Goal: Task Accomplishment & Management: Use online tool/utility

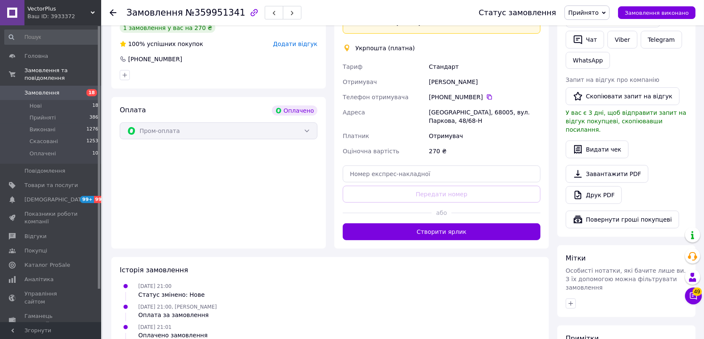
scroll to position [374, 0]
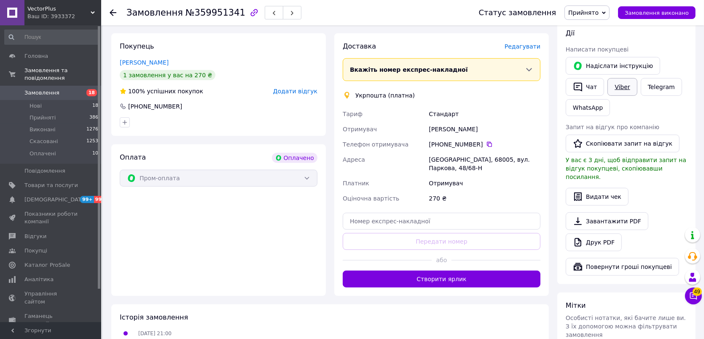
click at [618, 78] on link "Viber" at bounding box center [623, 87] width 30 height 18
click at [409, 212] on input "text" at bounding box center [442, 220] width 198 height 17
paste input "0505376535929"
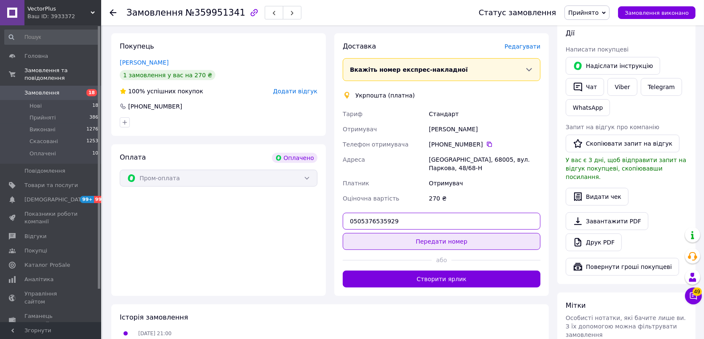
type input "0505376535929"
click at [423, 233] on button "Передати номер" at bounding box center [442, 241] width 198 height 17
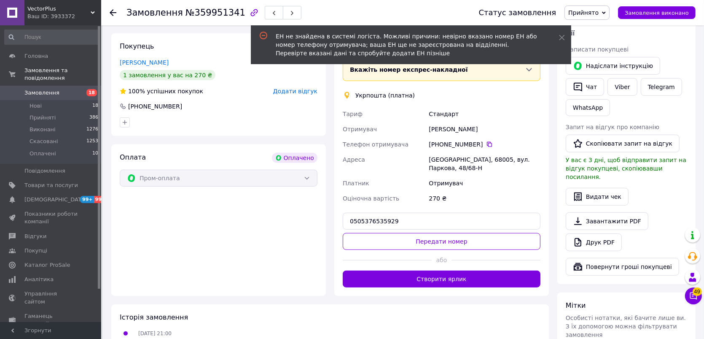
click at [412, 191] on div "Оціночна вартість" at bounding box center [384, 198] width 86 height 15
click at [560, 37] on icon at bounding box center [562, 38] width 6 height 6
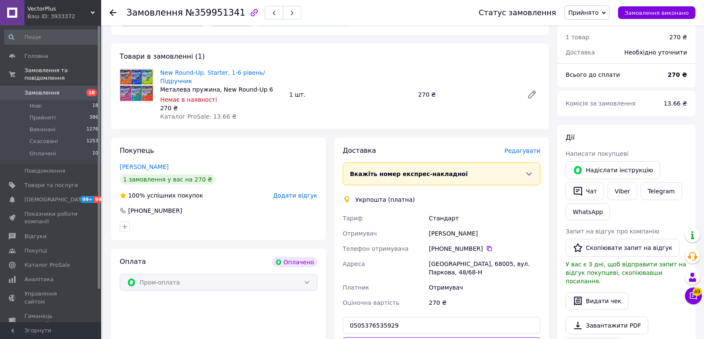
scroll to position [328, 0]
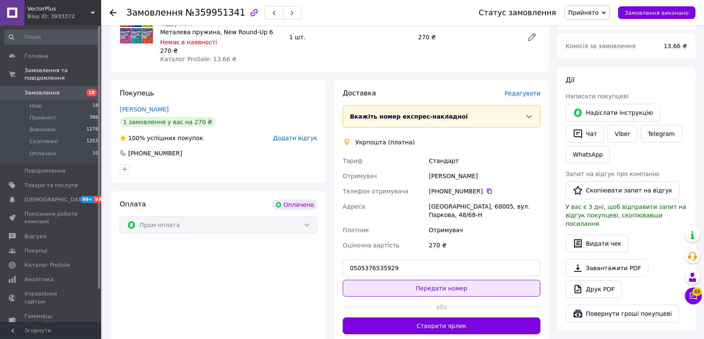
click at [435, 280] on button "Передати номер" at bounding box center [442, 288] width 198 height 17
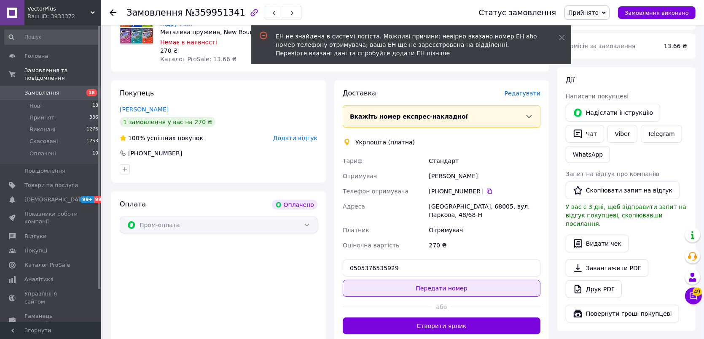
click at [435, 280] on button "Передати номер" at bounding box center [442, 288] width 198 height 17
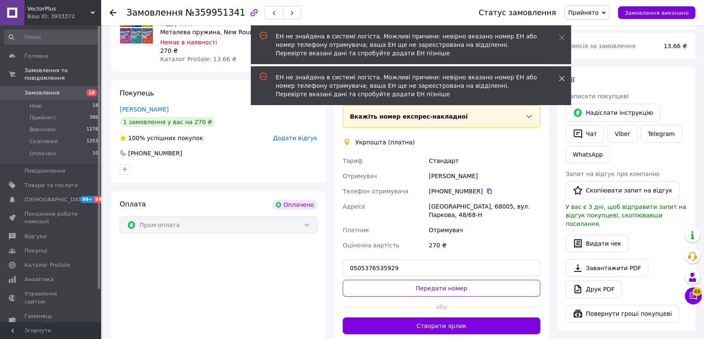
click at [561, 75] on icon at bounding box center [562, 78] width 6 height 6
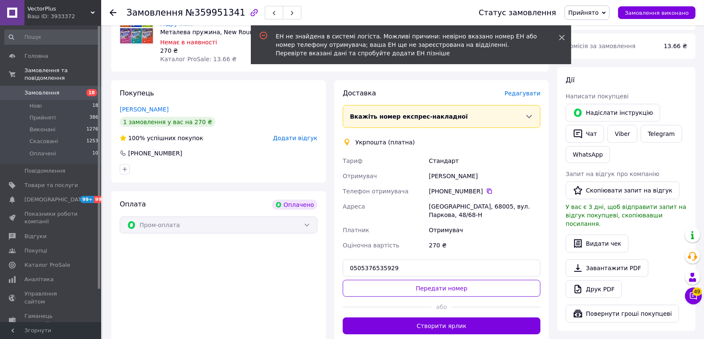
click at [560, 38] on icon at bounding box center [562, 38] width 6 height 6
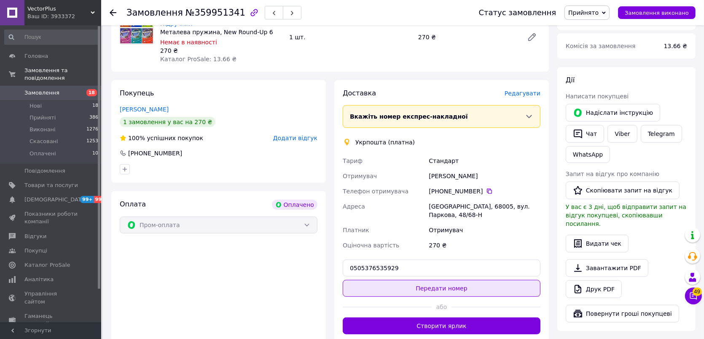
click at [425, 280] on button "Передати номер" at bounding box center [442, 288] width 198 height 17
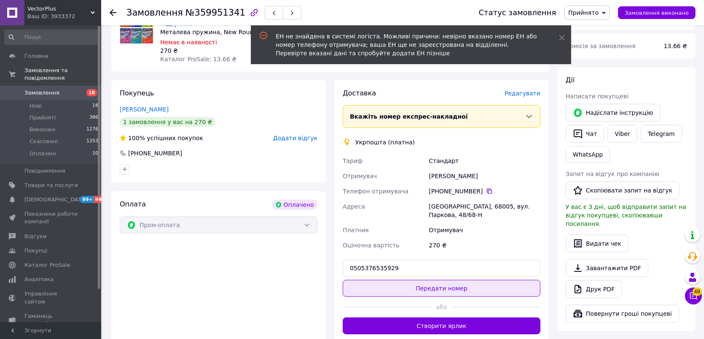
click at [432, 280] on button "Передати номер" at bounding box center [442, 288] width 198 height 17
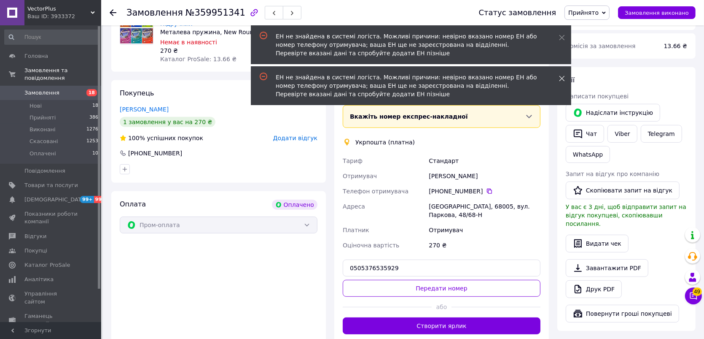
click at [560, 76] on use at bounding box center [561, 78] width 5 height 5
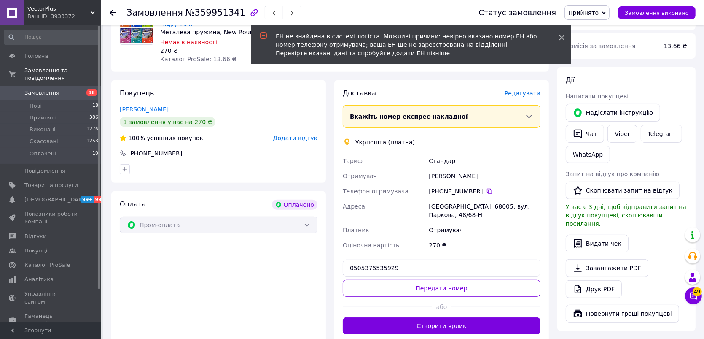
click at [562, 38] on use at bounding box center [561, 37] width 5 height 5
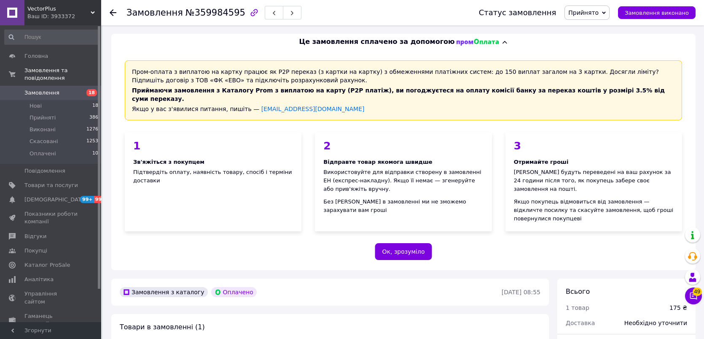
scroll to position [328, 0]
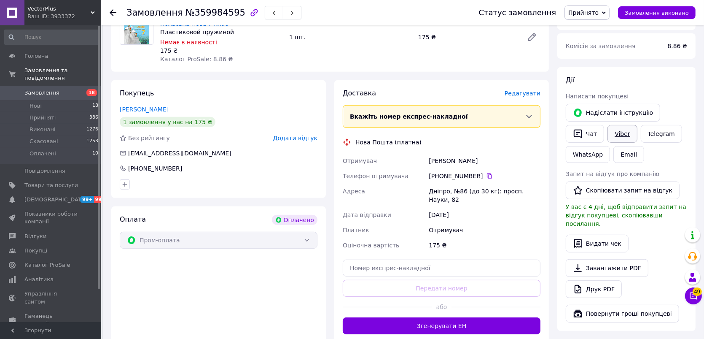
click at [624, 125] on link "Viber" at bounding box center [623, 134] width 30 height 18
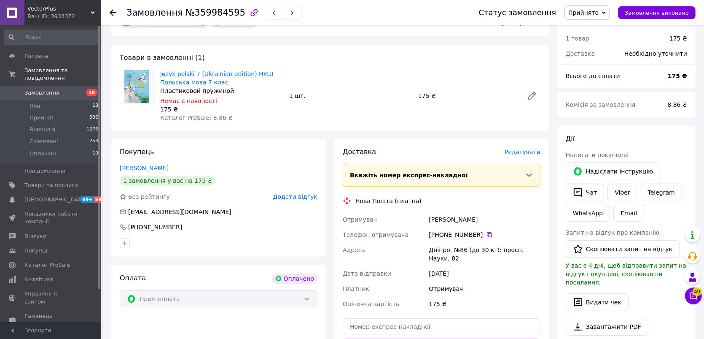
scroll to position [187, 0]
